Goal: Check status: Check status

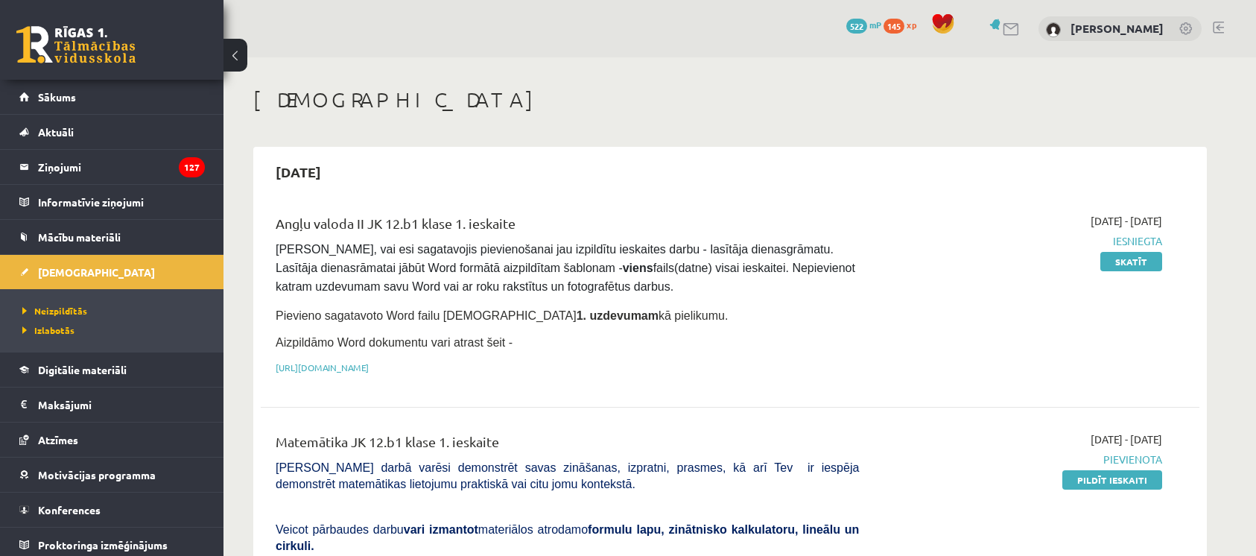
scroll to position [1764, 0]
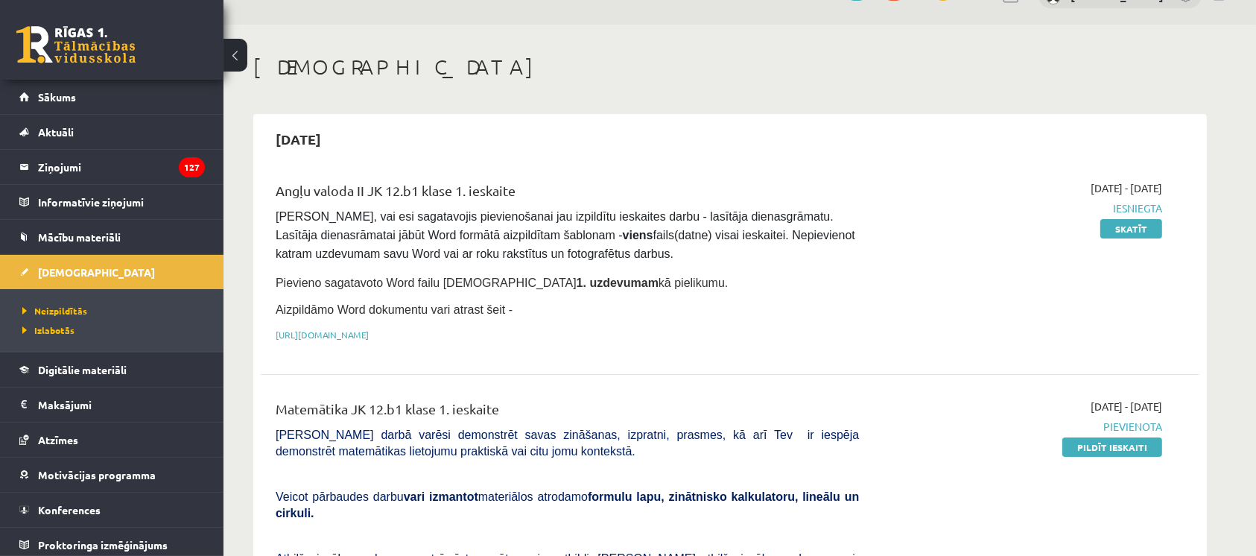
scroll to position [0, 0]
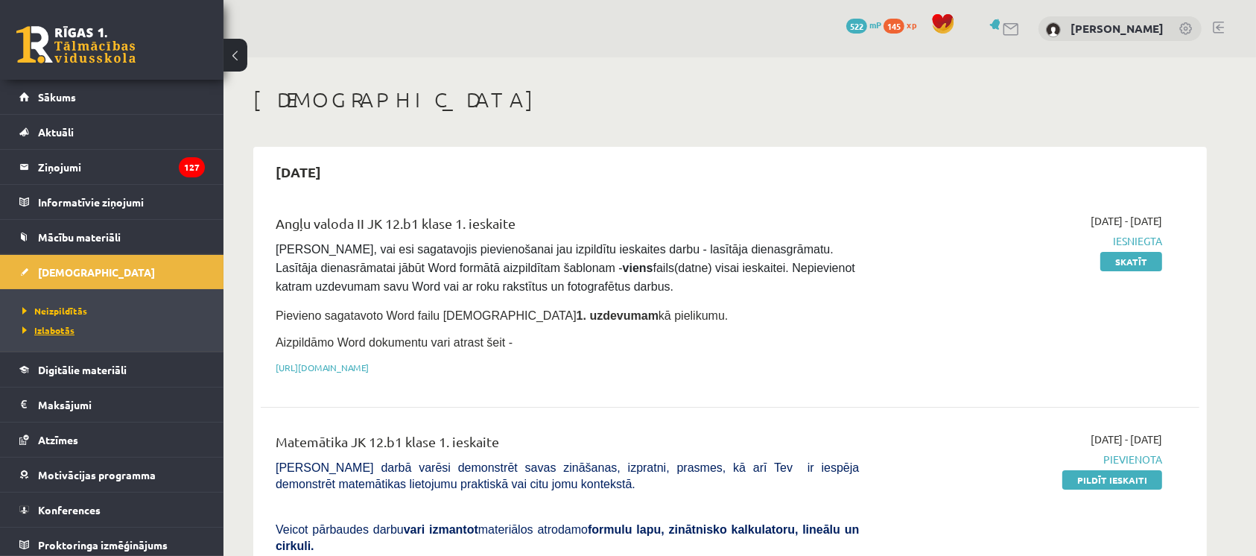
click at [64, 334] on span "Izlabotās" at bounding box center [48, 330] width 52 height 12
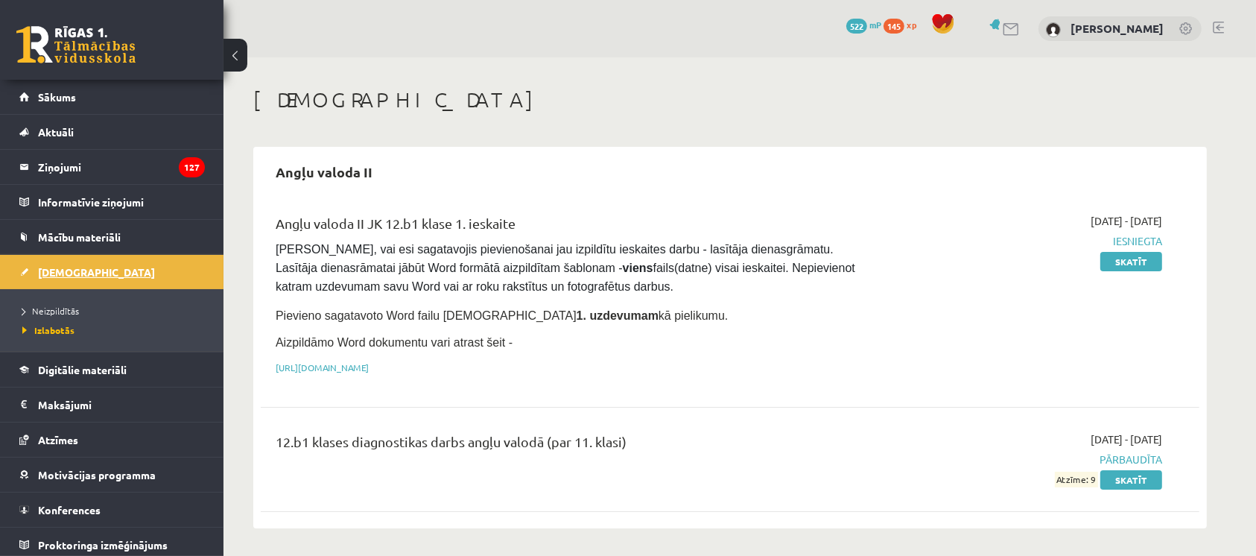
click at [89, 268] on link "[DEMOGRAPHIC_DATA]" at bounding box center [111, 272] width 185 height 34
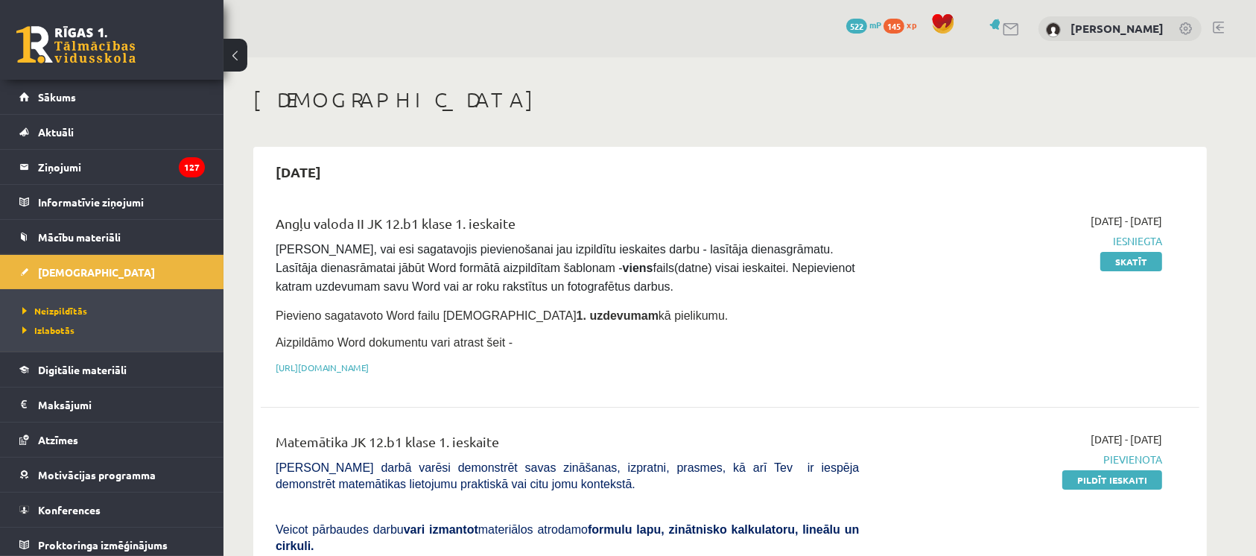
click at [89, 322] on li "Izlabotās" at bounding box center [115, 329] width 186 height 19
click at [60, 329] on span "Izlabotās" at bounding box center [48, 330] width 52 height 12
